Goal: Information Seeking & Learning: Learn about a topic

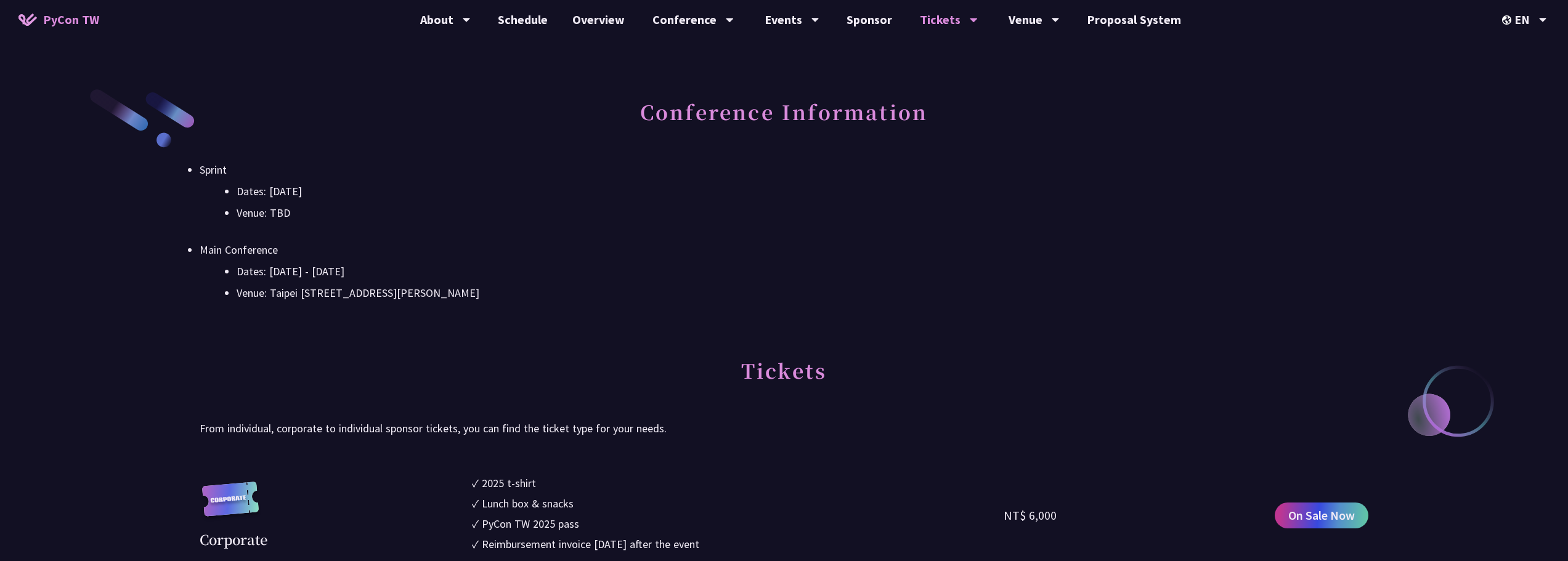
scroll to position [370, 0]
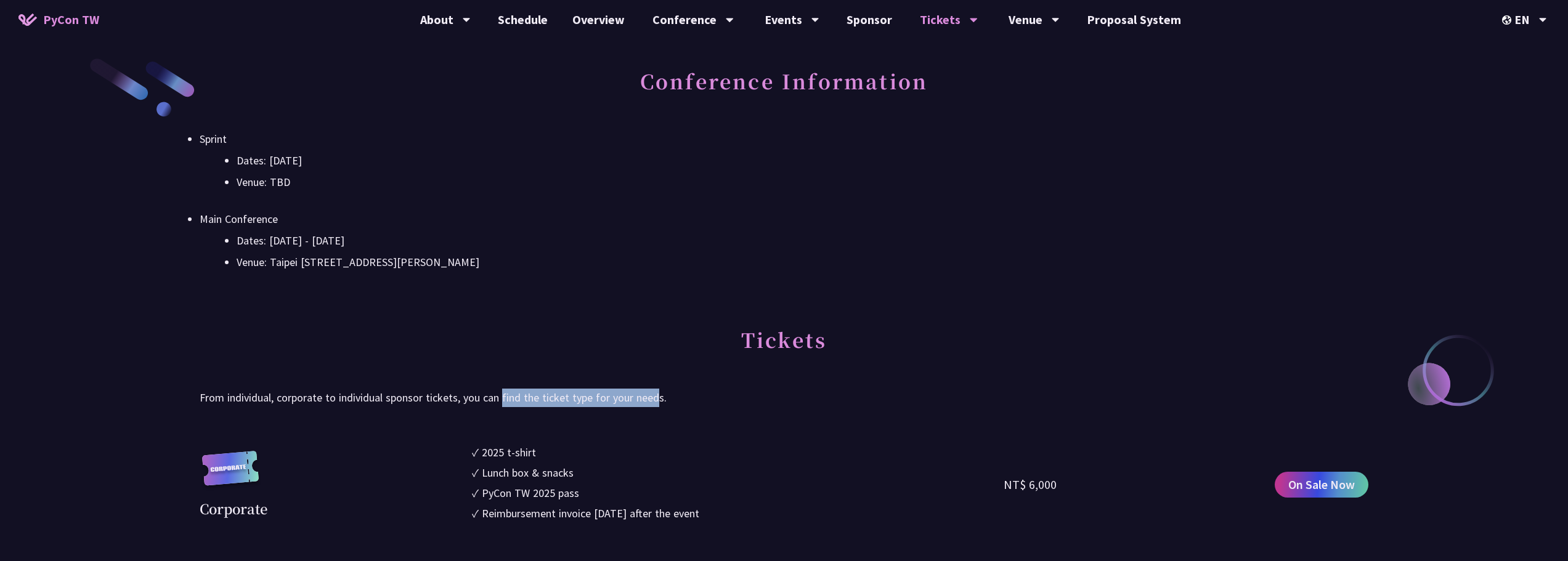
drag, startPoint x: 502, startPoint y: 395, endPoint x: 658, endPoint y: 394, distance: 156.0
click at [658, 394] on p "From individual, corporate to individual sponsor tickets, you can find the tick…" at bounding box center [784, 397] width 1169 height 18
drag, startPoint x: 224, startPoint y: 398, endPoint x: 274, endPoint y: 398, distance: 50.0
click at [274, 398] on p "From individual, corporate to individual sponsor tickets, you can find the tick…" at bounding box center [784, 397] width 1169 height 18
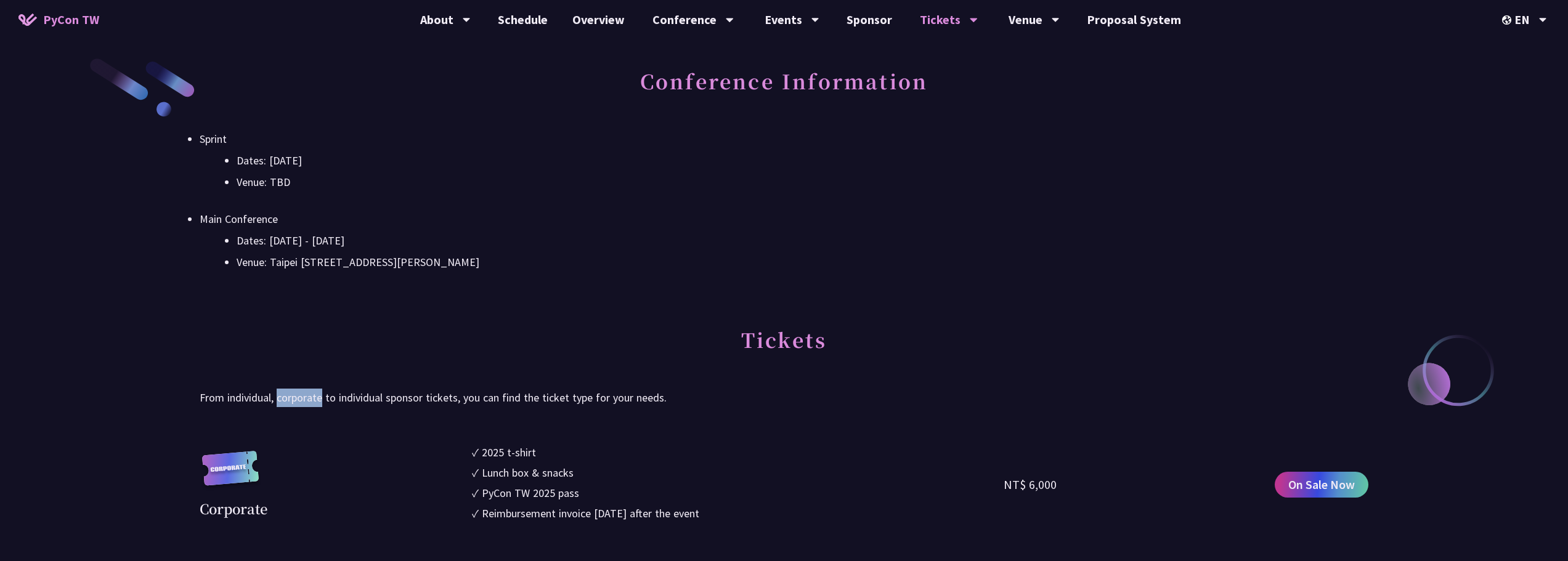
drag, startPoint x: 279, startPoint y: 396, endPoint x: 324, endPoint y: 400, distance: 45.2
click at [324, 400] on p "From individual, corporate to individual sponsor tickets, you can find the tick…" at bounding box center [784, 397] width 1169 height 18
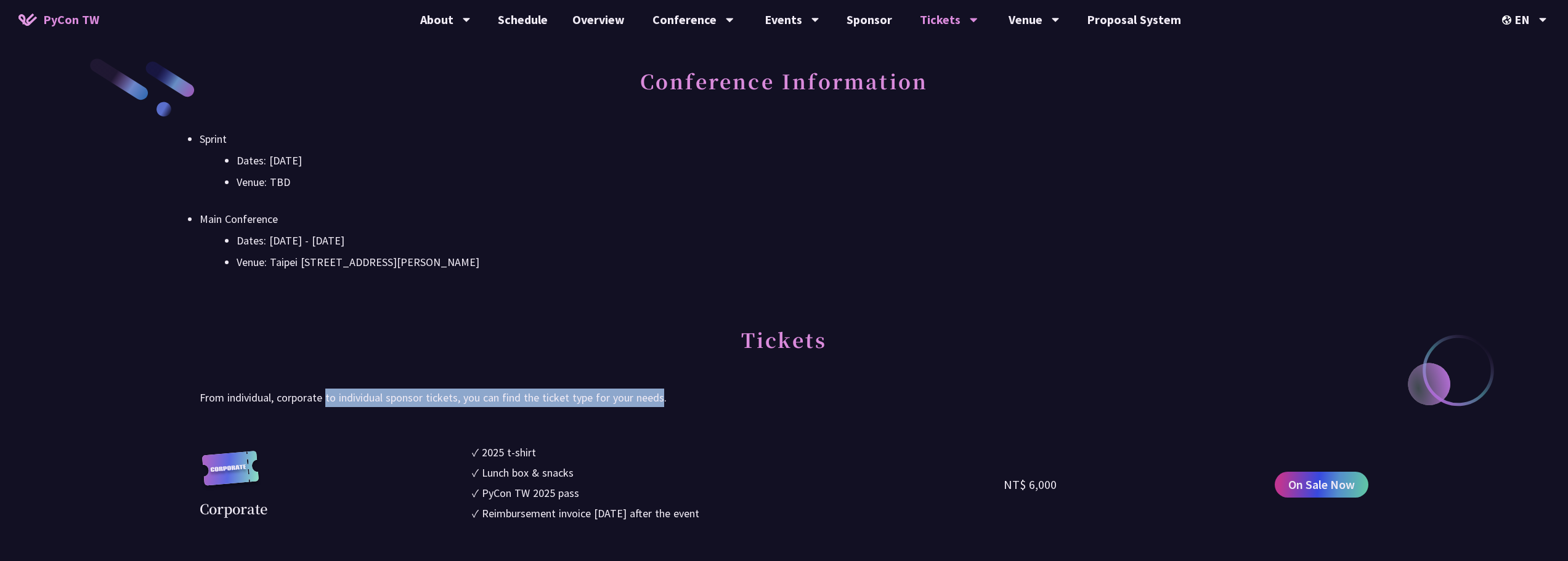
drag, startPoint x: 325, startPoint y: 399, endPoint x: 660, endPoint y: 398, distance: 335.0
click at [660, 398] on p "From individual, corporate to individual sponsor tickets, you can find the tick…" at bounding box center [784, 397] width 1169 height 18
click at [661, 398] on p "From individual, corporate to individual sponsor tickets, you can find the tick…" at bounding box center [784, 397] width 1169 height 18
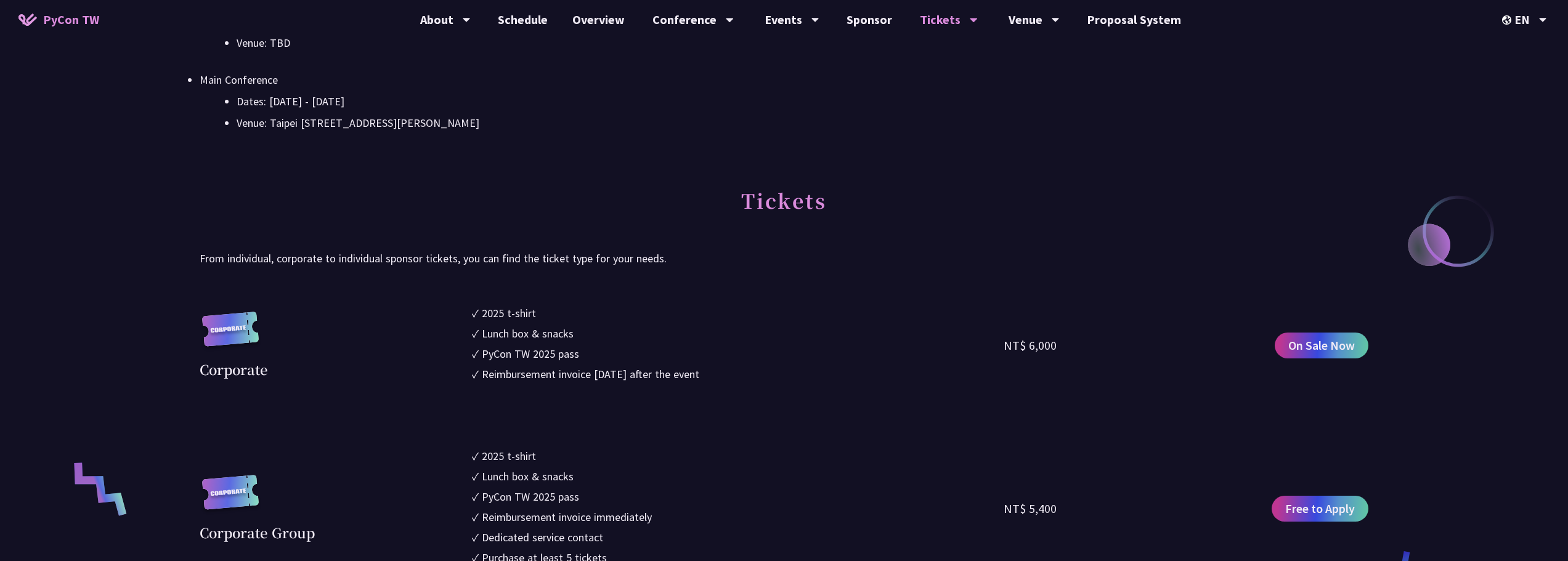
scroll to position [554, 0]
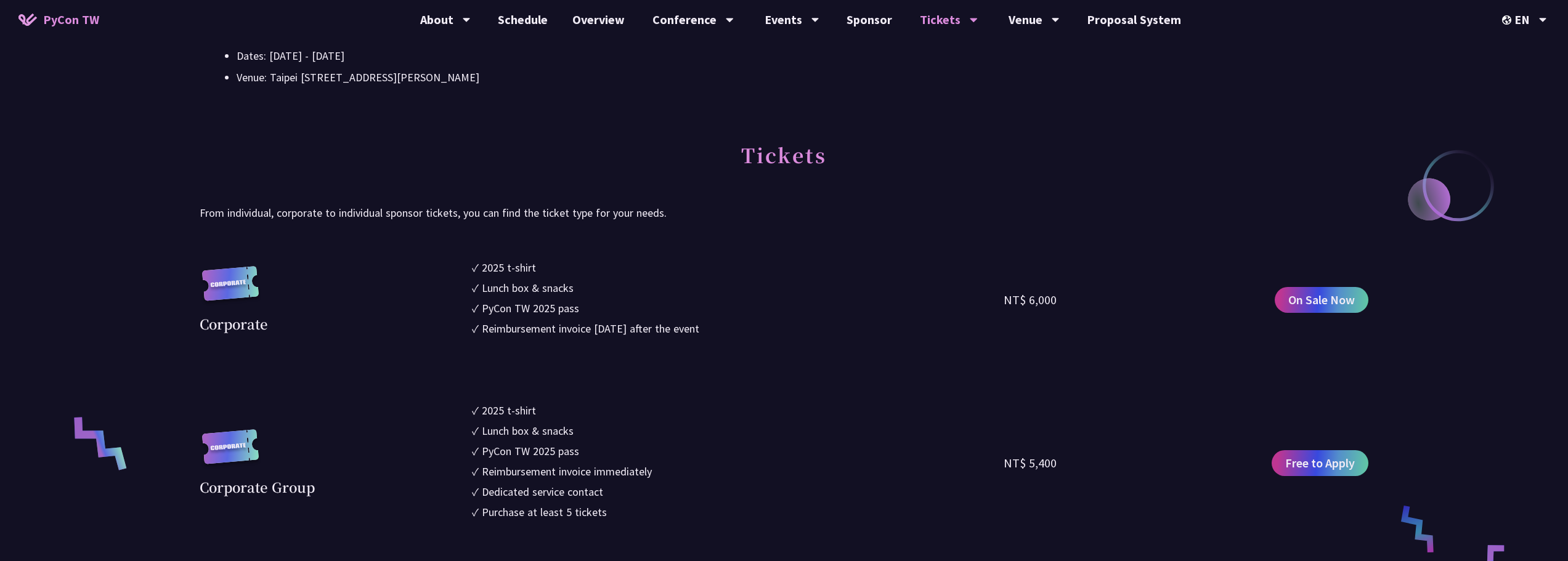
drag, startPoint x: 553, startPoint y: 300, endPoint x: 720, endPoint y: 326, distance: 169.0
click at [720, 326] on ul "✓ 2025 t-shirt ✓ Lunch box & snacks ✓ PyCon TW 2025 pass ✓ Reimbursement invoic…" at bounding box center [738, 300] width 532 height 82
click at [699, 326] on div "Reimbursement invoice [DATE] after the event" at bounding box center [590, 328] width 217 height 17
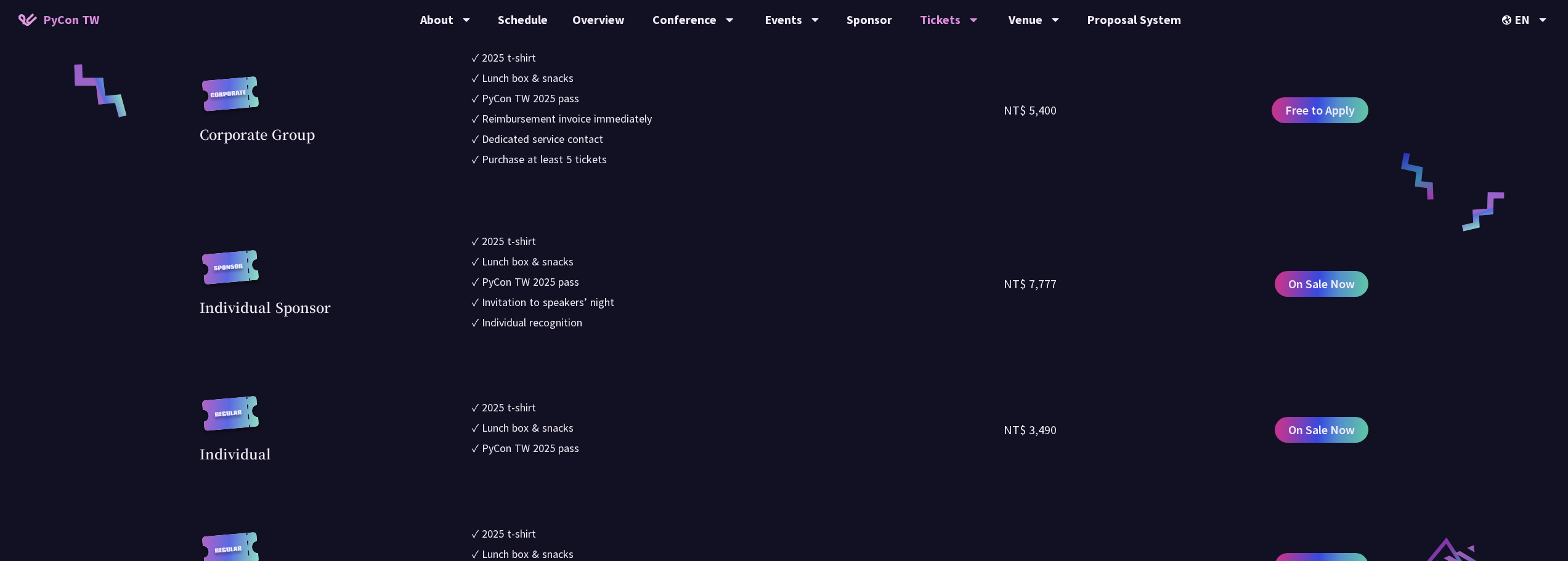
scroll to position [924, 0]
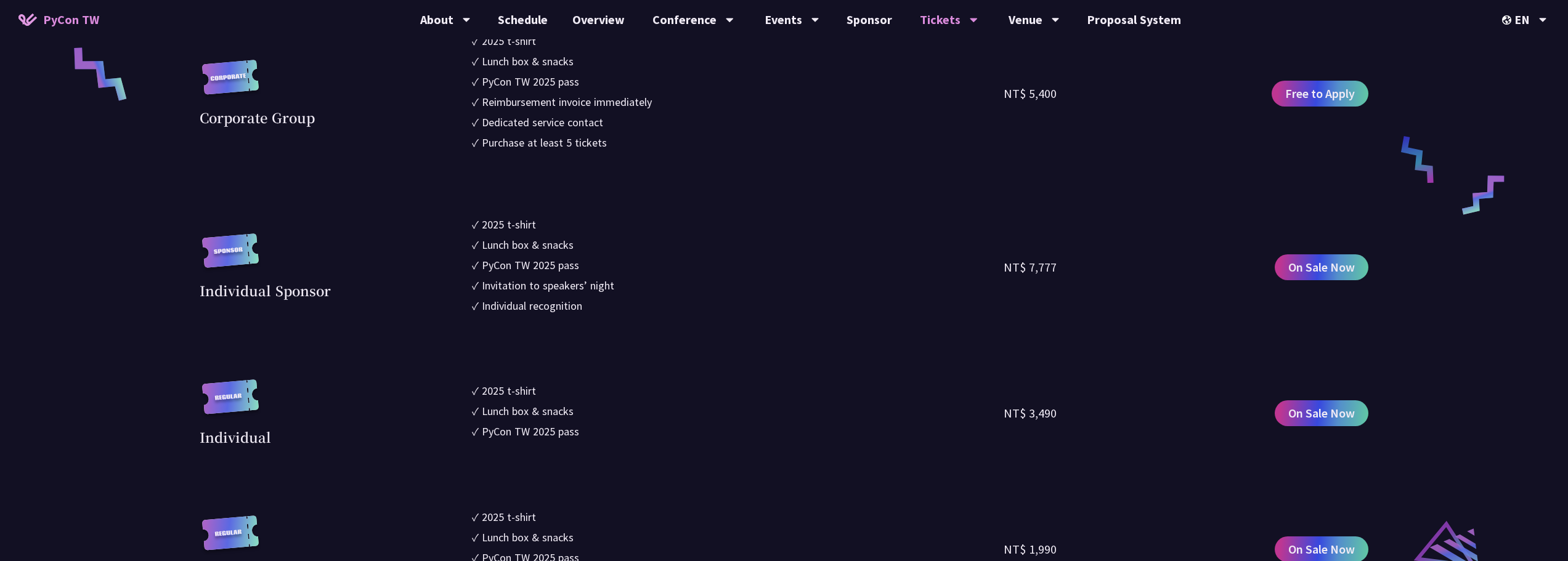
drag, startPoint x: 561, startPoint y: 287, endPoint x: 618, endPoint y: 285, distance: 57.0
click at [618, 285] on li "✓ Invitation to speakers’ night" at bounding box center [738, 285] width 532 height 17
drag, startPoint x: 576, startPoint y: 268, endPoint x: 521, endPoint y: 273, distance: 55.2
click at [521, 273] on div "PyCon TW 2025 pass" at bounding box center [530, 265] width 97 height 17
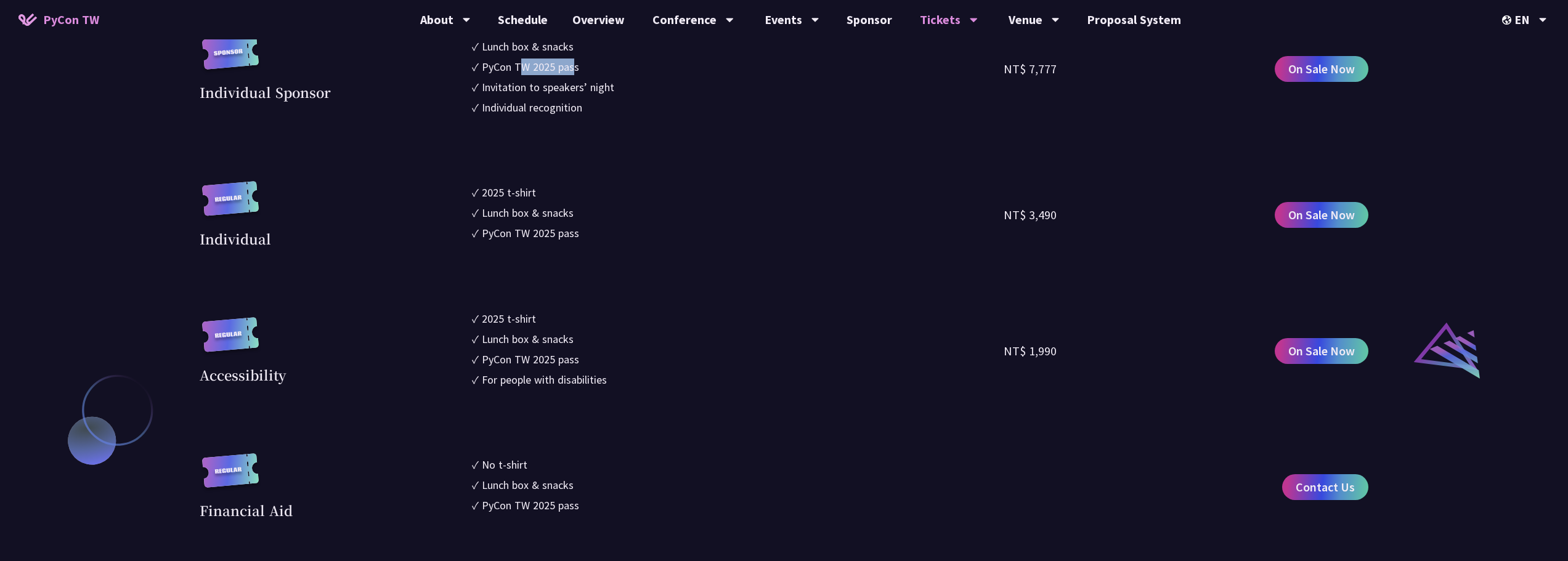
scroll to position [985, 0]
